Goal: Entertainment & Leisure: Consume media (video, audio)

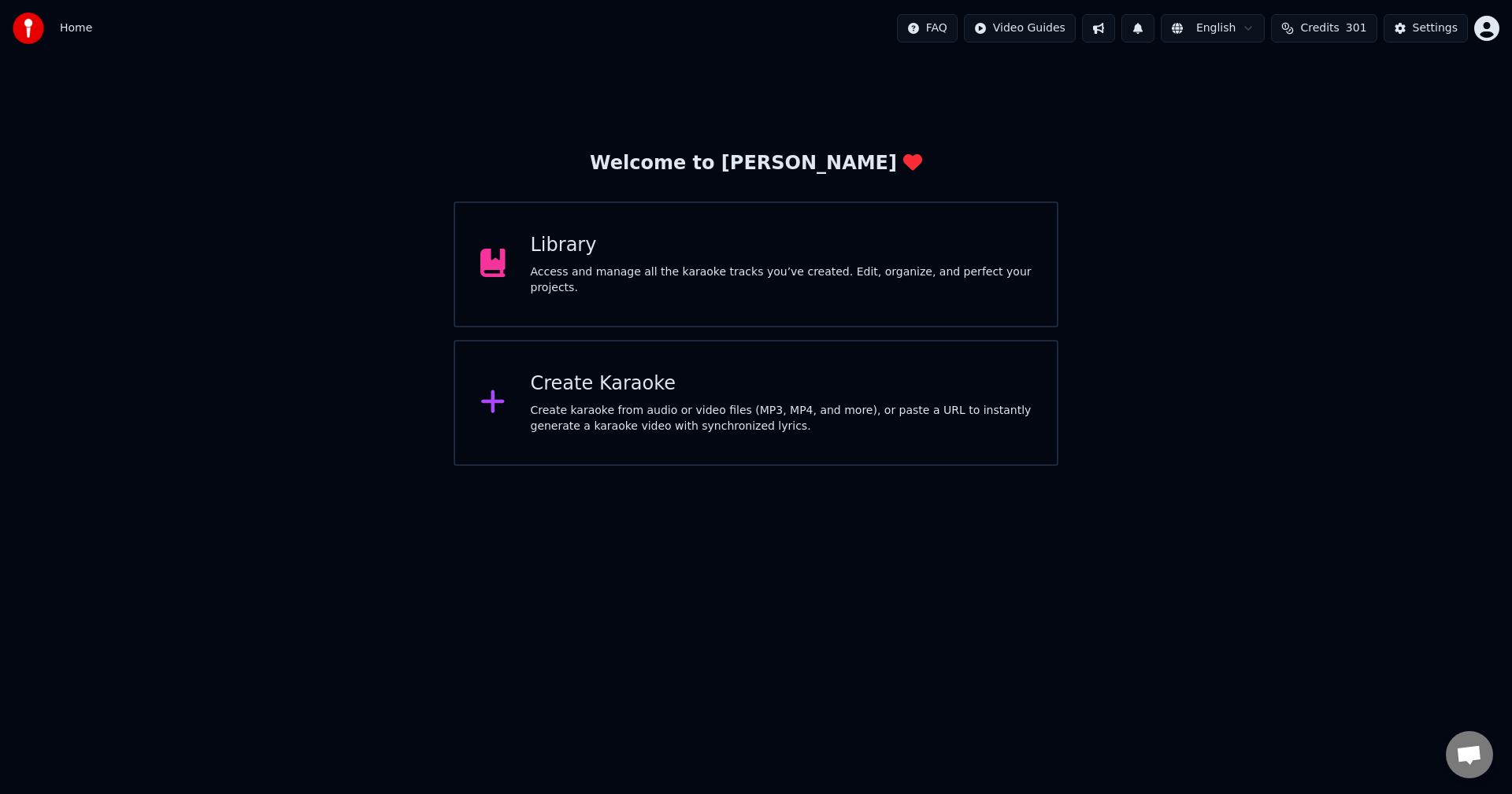
click at [1339, 31] on span "Credits" at bounding box center [1319, 28] width 39 height 16
click at [1149, 27] on button "1" at bounding box center [1138, 28] width 33 height 28
click at [1257, 73] on button "Update" at bounding box center [1267, 78] width 67 height 28
click at [1155, 31] on button at bounding box center [1138, 28] width 33 height 28
click at [1115, 31] on button at bounding box center [1099, 28] width 33 height 28
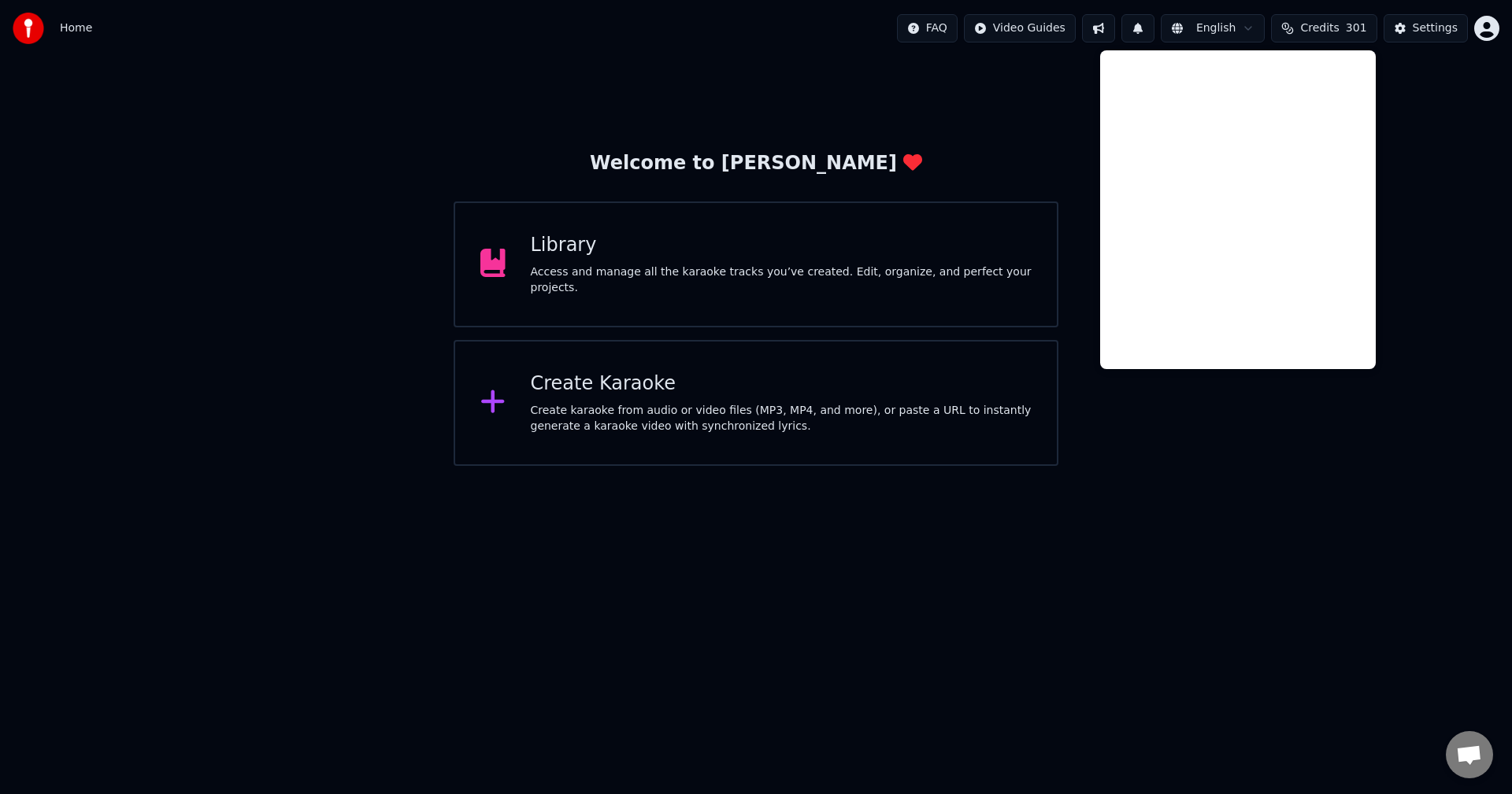
click at [1115, 31] on button at bounding box center [1099, 28] width 33 height 28
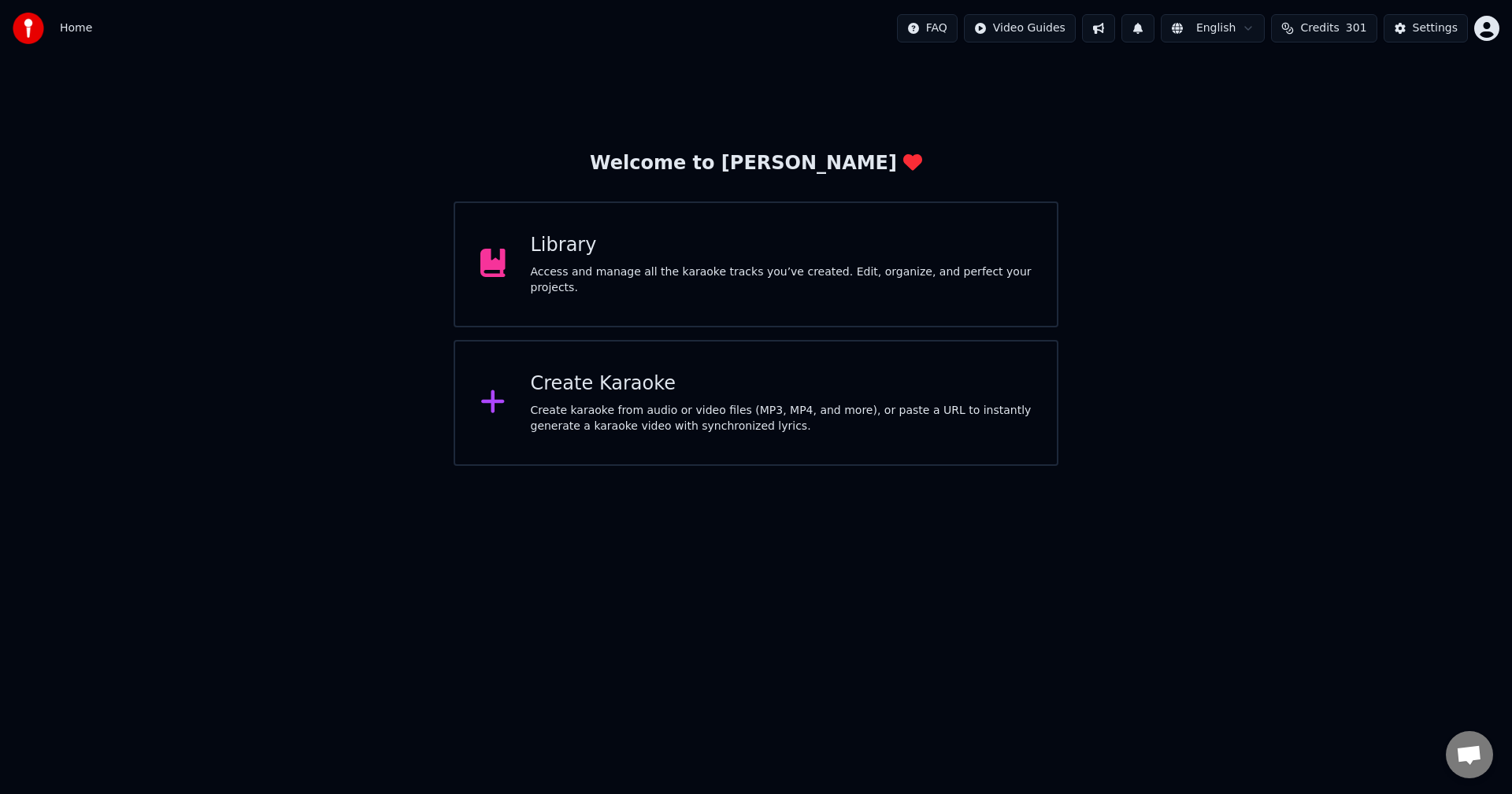
click at [1492, 31] on html "Home FAQ Video Guides English Credits 301 Settings Welcome to Youka Library Acc…" at bounding box center [756, 233] width 1512 height 466
click at [1171, 149] on html "Home FAQ Video Guides English Credits 301 Settings Welcome to Youka Library Acc…" at bounding box center [756, 233] width 1512 height 466
click at [1339, 32] on span "Credits" at bounding box center [1319, 28] width 39 height 16
click at [1339, 31] on span "Credits" at bounding box center [1319, 28] width 39 height 16
click at [805, 241] on div "Library" at bounding box center [782, 245] width 502 height 26
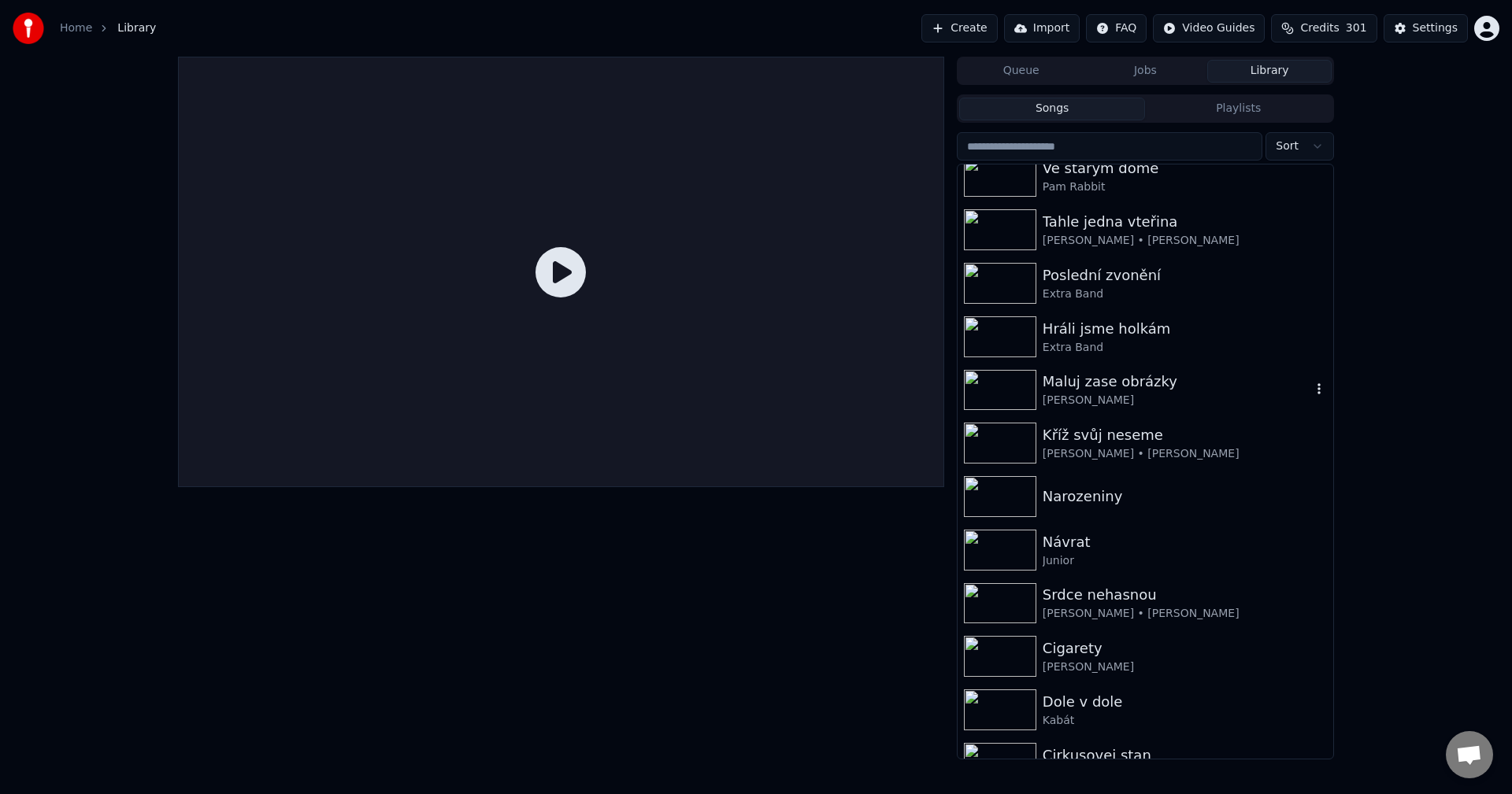
scroll to position [158, 0]
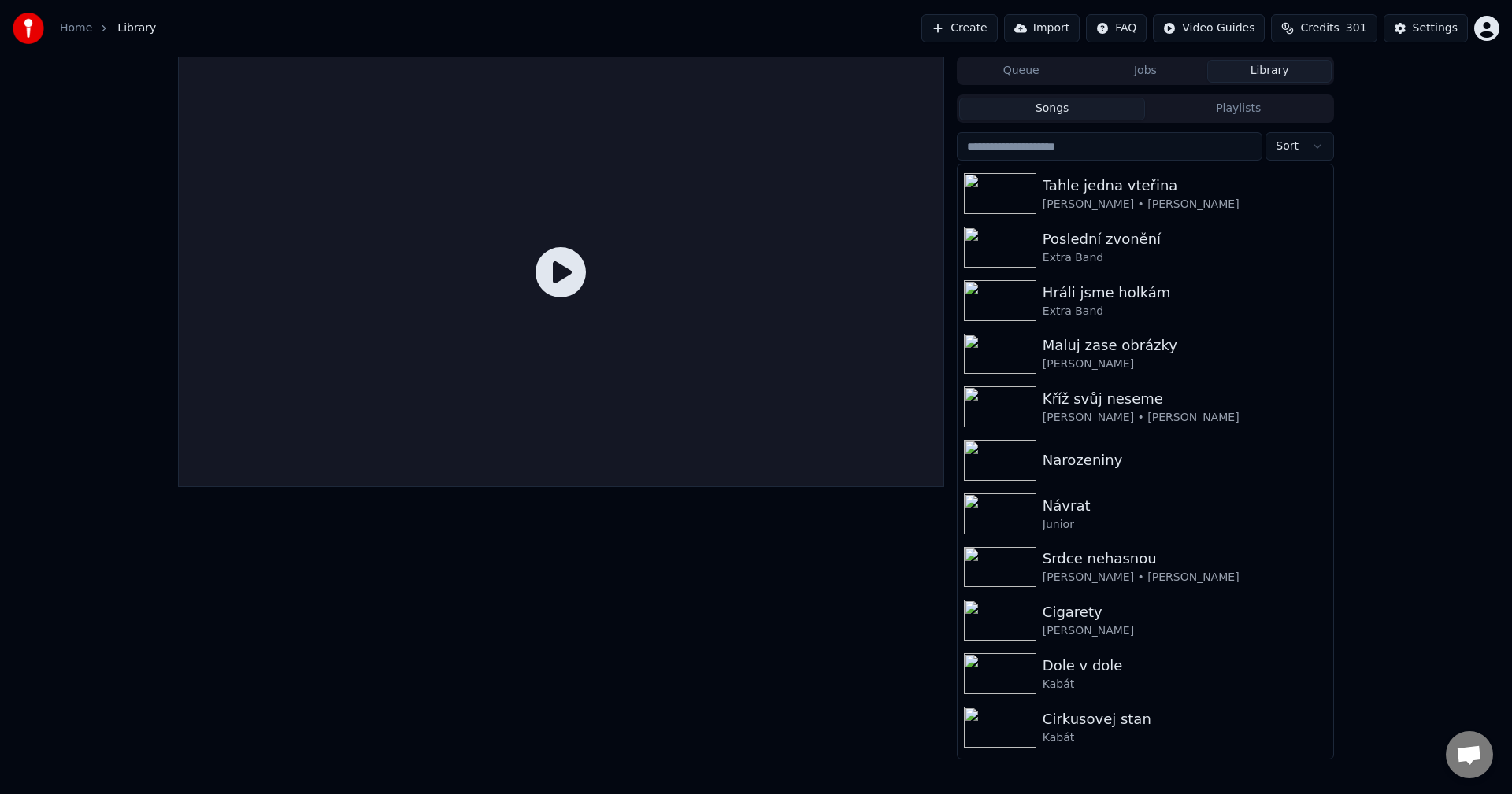
drag, startPoint x: 1333, startPoint y: 217, endPoint x: 1333, endPoint y: 240, distance: 23.0
click at [1331, 247] on div "Oheň, voda, vítr Dalibor Janda Hráli jsme kličkovanou Dalibor Janda Ve starym d…" at bounding box center [1145, 461] width 377 height 596
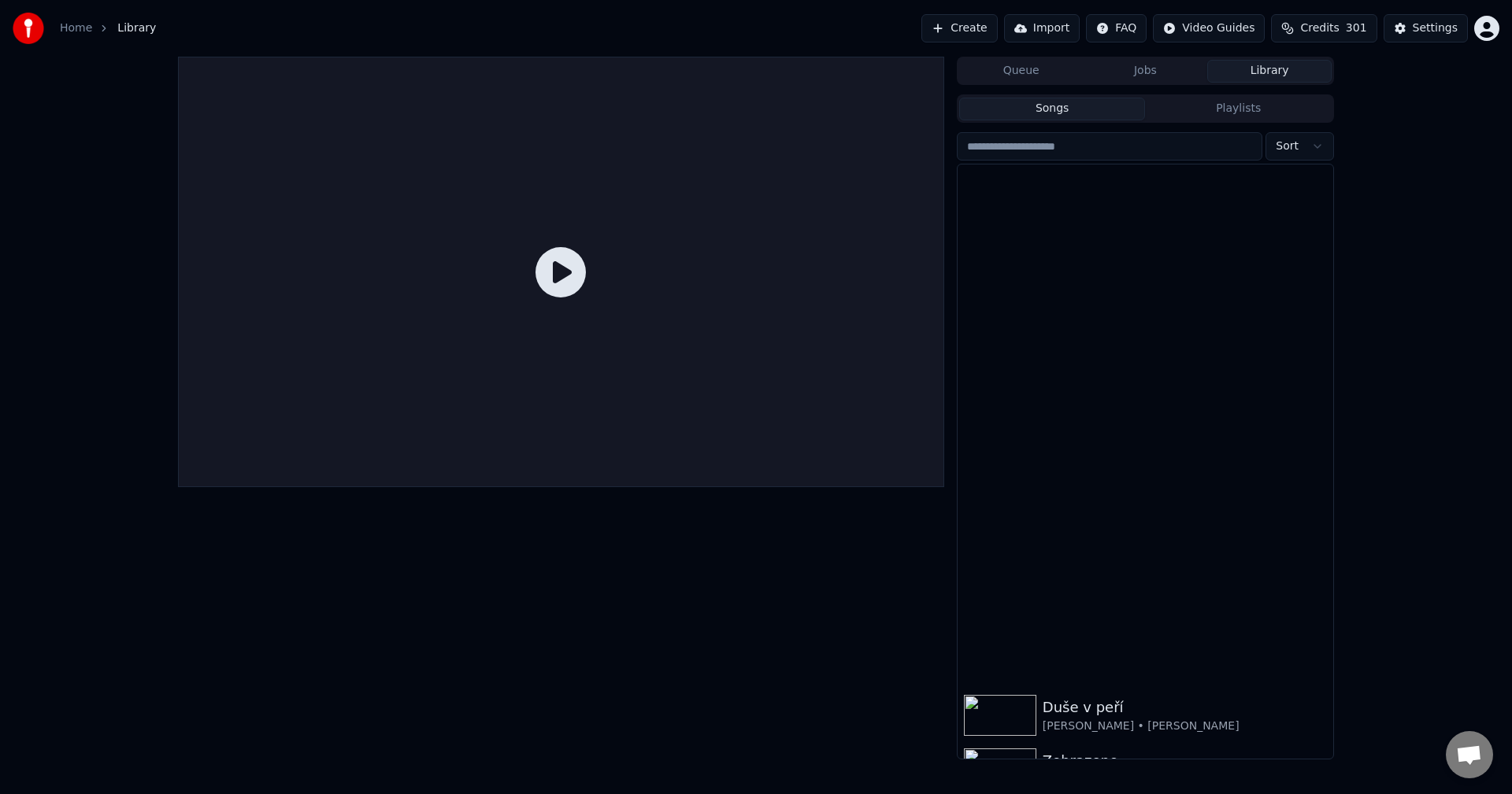
scroll to position [26, 0]
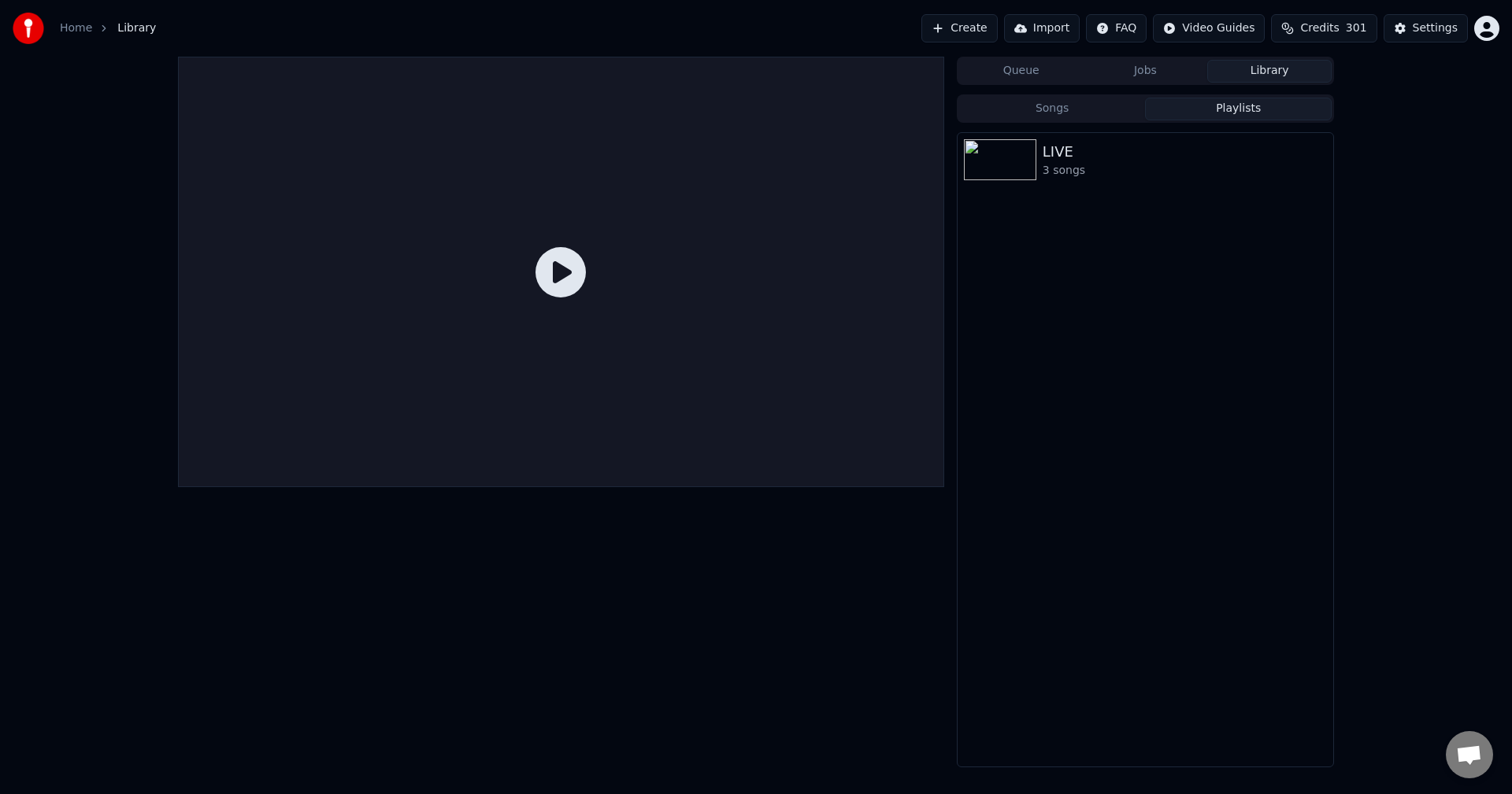
click at [1244, 110] on button "Playlists" at bounding box center [1238, 109] width 186 height 23
click at [1082, 161] on div "LIVE" at bounding box center [1177, 151] width 269 height 22
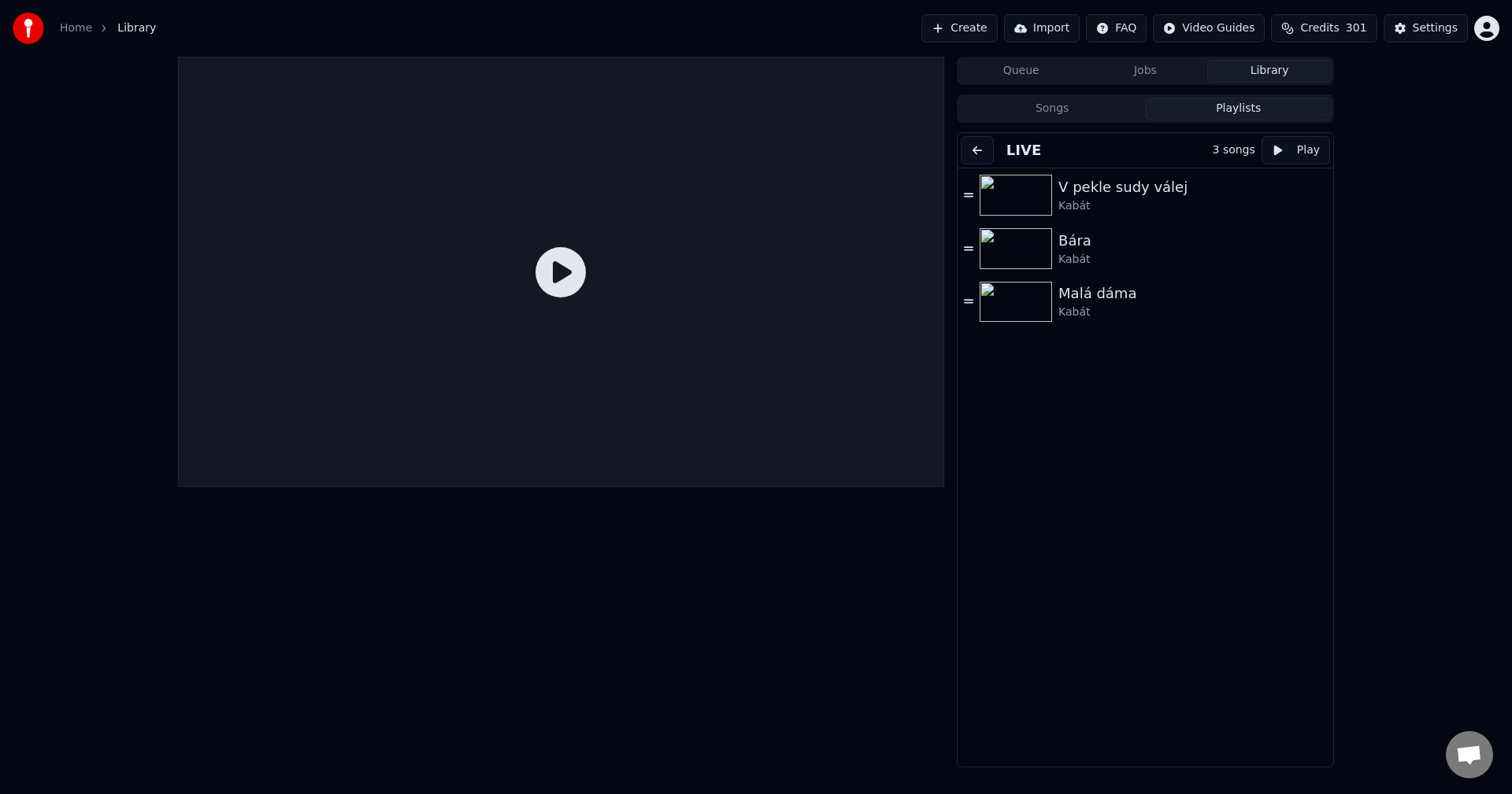
click at [976, 149] on button at bounding box center [977, 150] width 33 height 28
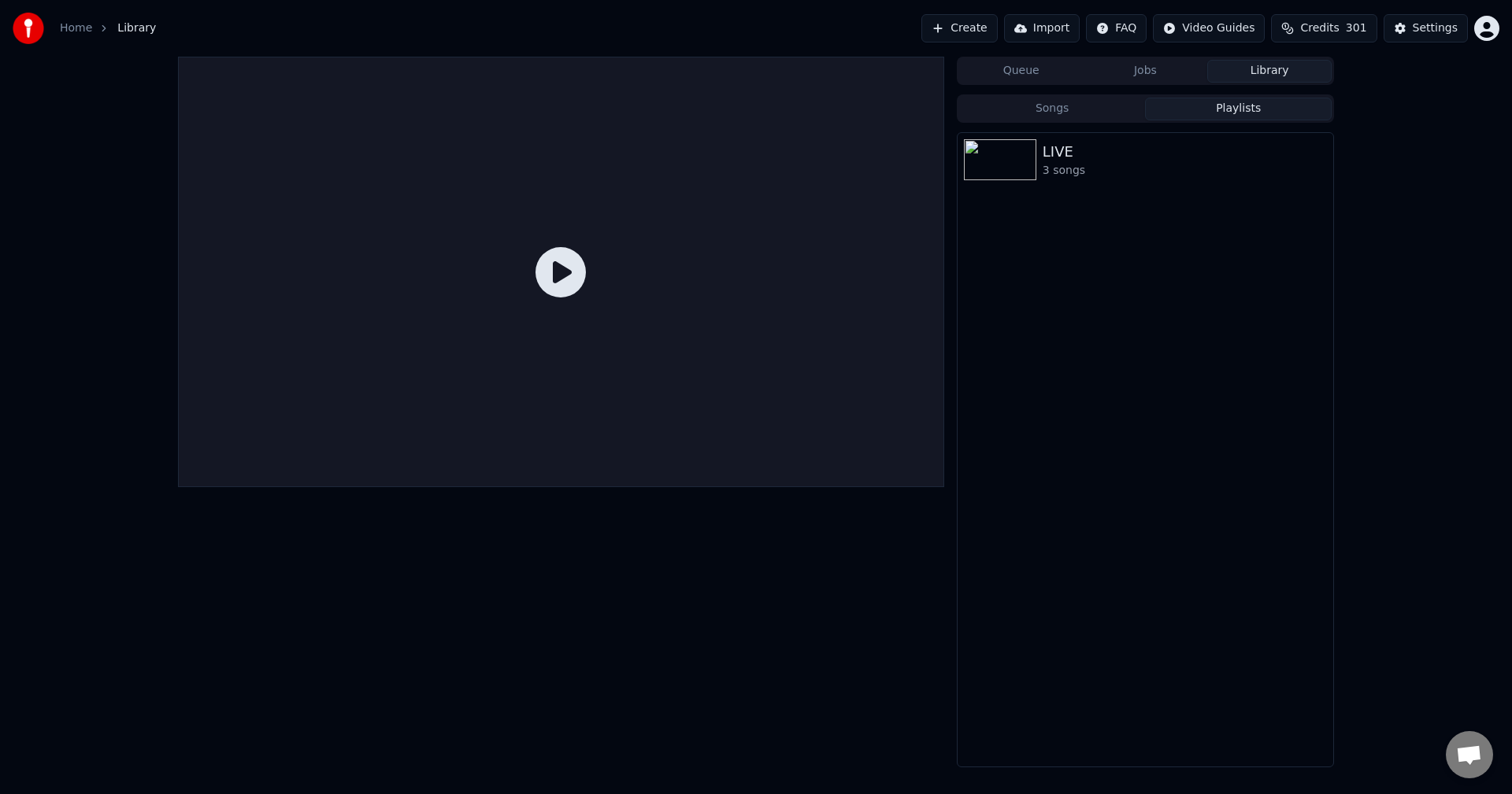
click at [1080, 121] on div "Songs Playlists" at bounding box center [1145, 108] width 377 height 28
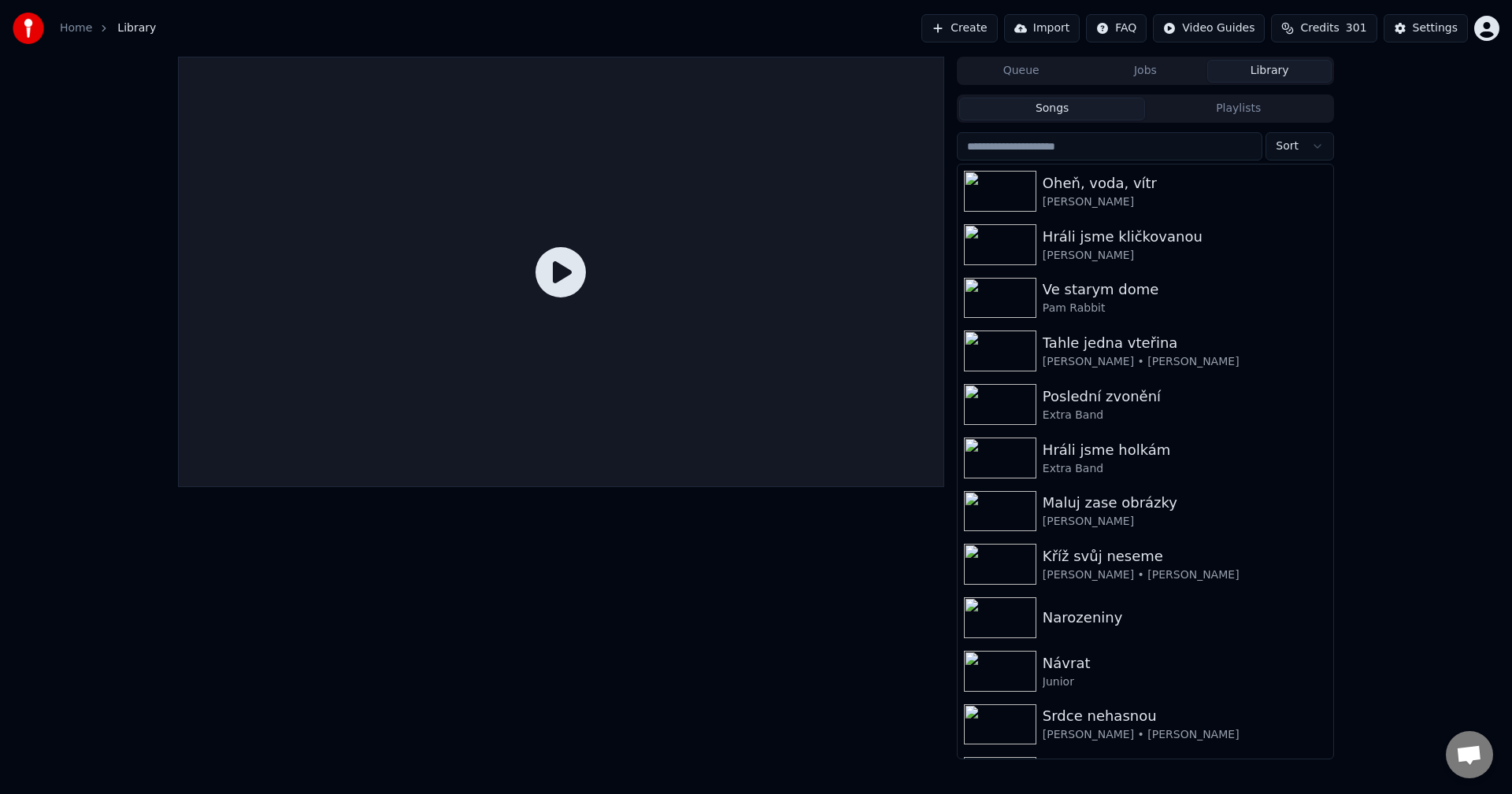
click at [1060, 116] on button "Songs" at bounding box center [1052, 109] width 186 height 23
click at [1028, 80] on button "Queue" at bounding box center [1021, 71] width 124 height 23
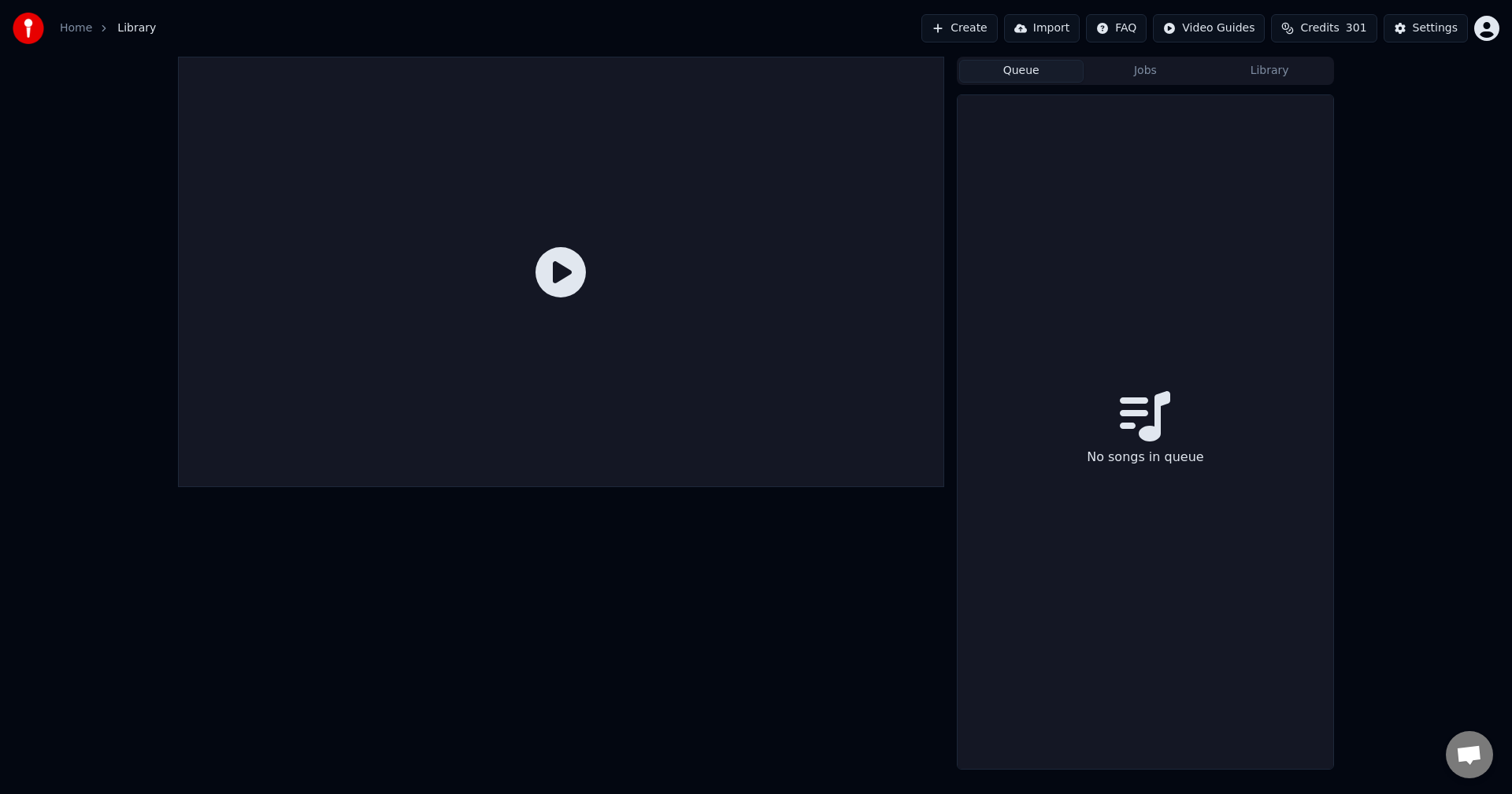
click at [1179, 81] on button "Jobs" at bounding box center [1145, 71] width 124 height 23
click at [1043, 78] on button "Queue" at bounding box center [1021, 71] width 124 height 23
click at [1064, 35] on button "Import" at bounding box center [1043, 28] width 76 height 28
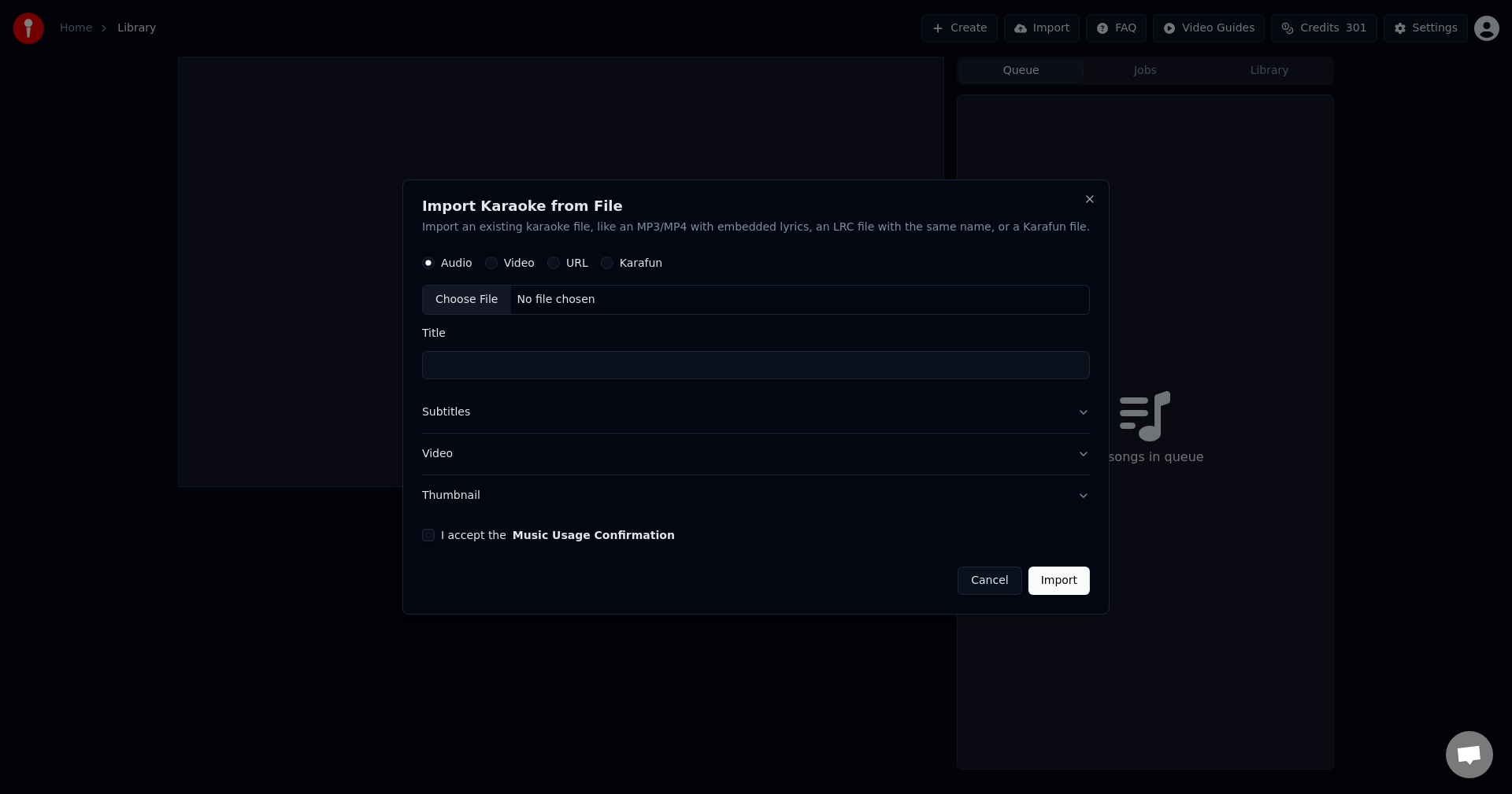
click at [682, 274] on div "Audio Video URL Karafun" at bounding box center [756, 263] width 668 height 31
click at [663, 258] on label "Karafun" at bounding box center [641, 264] width 44 height 11
click at [614, 258] on button "Karafun" at bounding box center [606, 263] width 12 height 12
click at [1083, 202] on button "Close" at bounding box center [1089, 198] width 12 height 12
